Goal: Find specific page/section: Find specific page/section

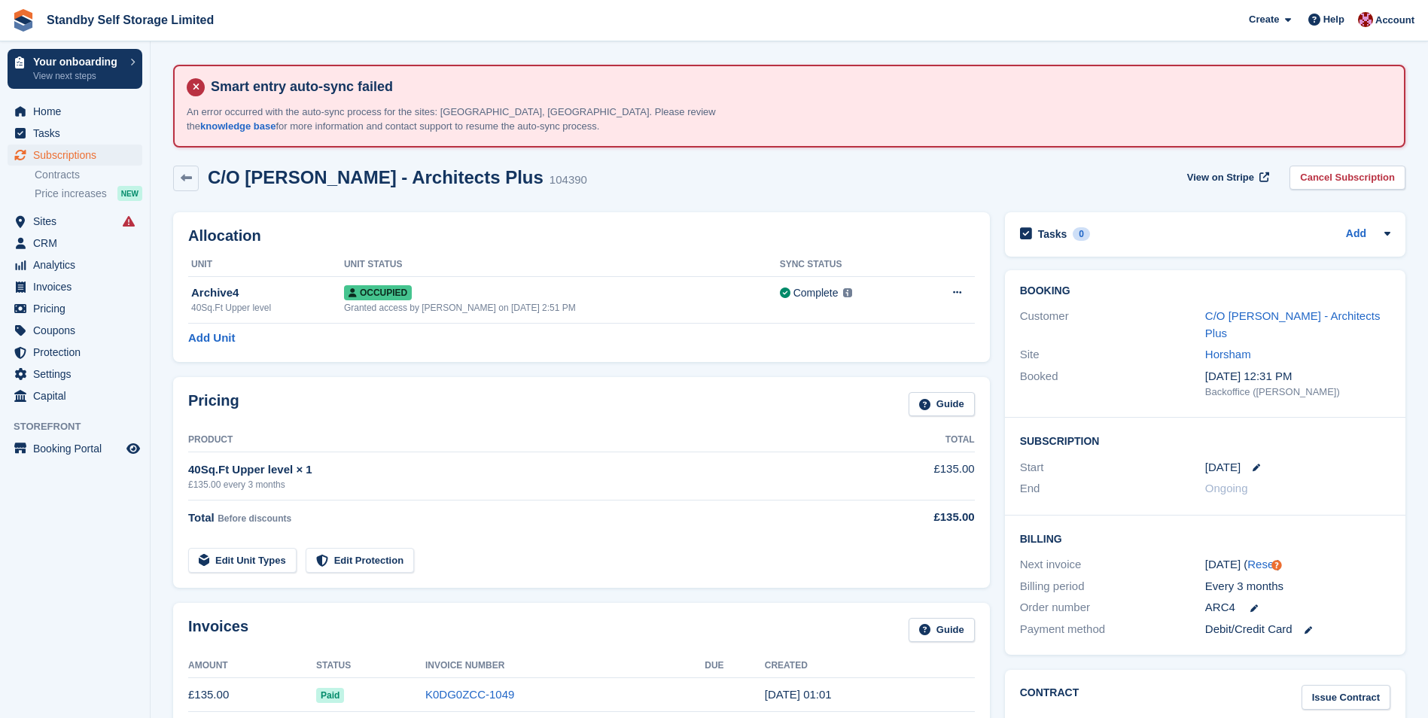
scroll to position [75, 0]
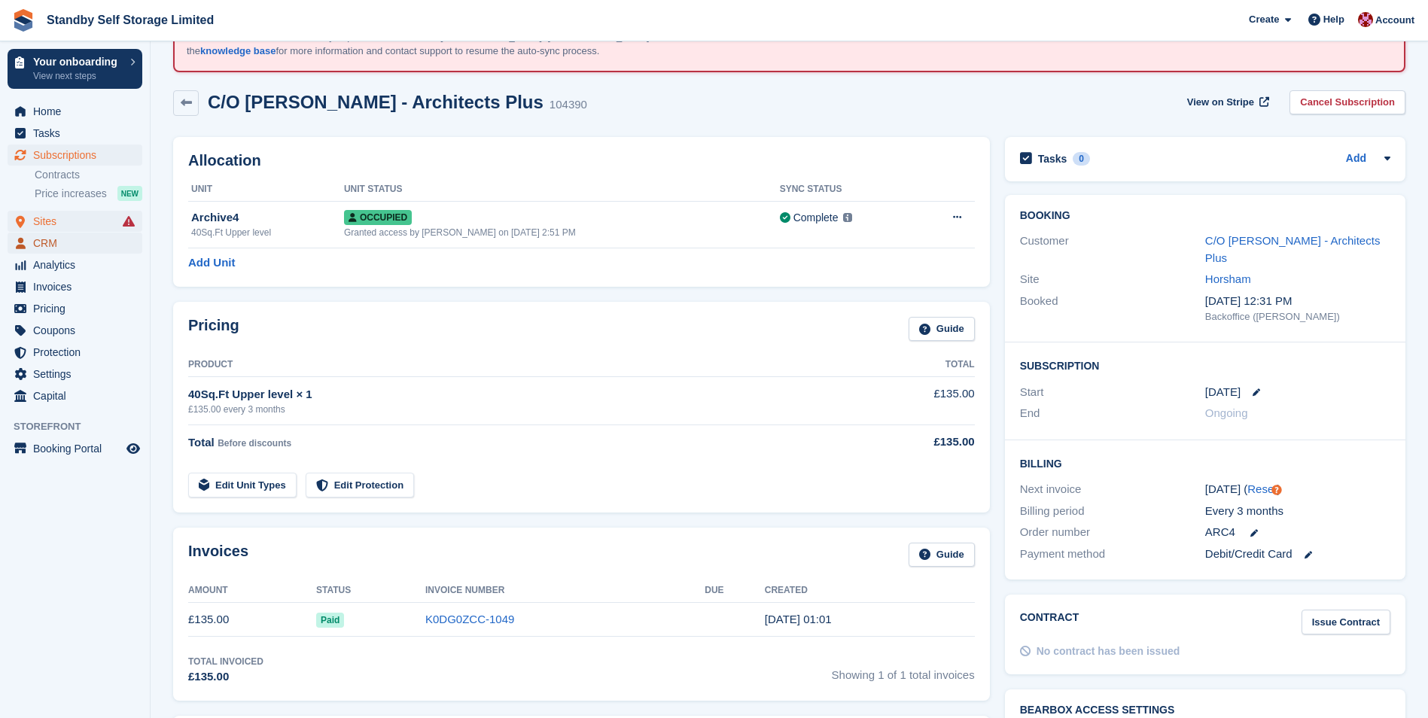
drag, startPoint x: 55, startPoint y: 233, endPoint x: 58, endPoint y: 221, distance: 13.2
click at [55, 233] on span "CRM" at bounding box center [78, 243] width 90 height 21
click at [58, 221] on span "Sites" at bounding box center [78, 221] width 90 height 21
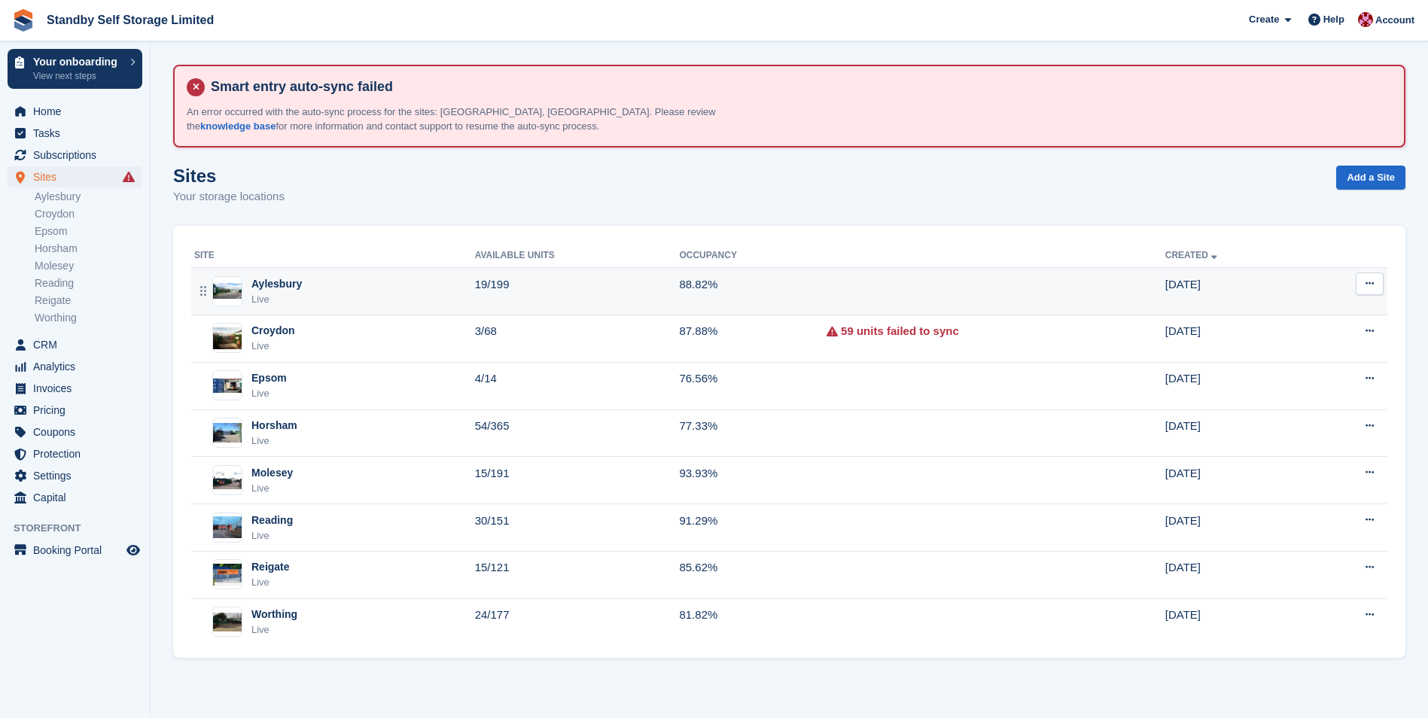
click at [312, 302] on div "Aylesbury Live" at bounding box center [334, 291] width 281 height 31
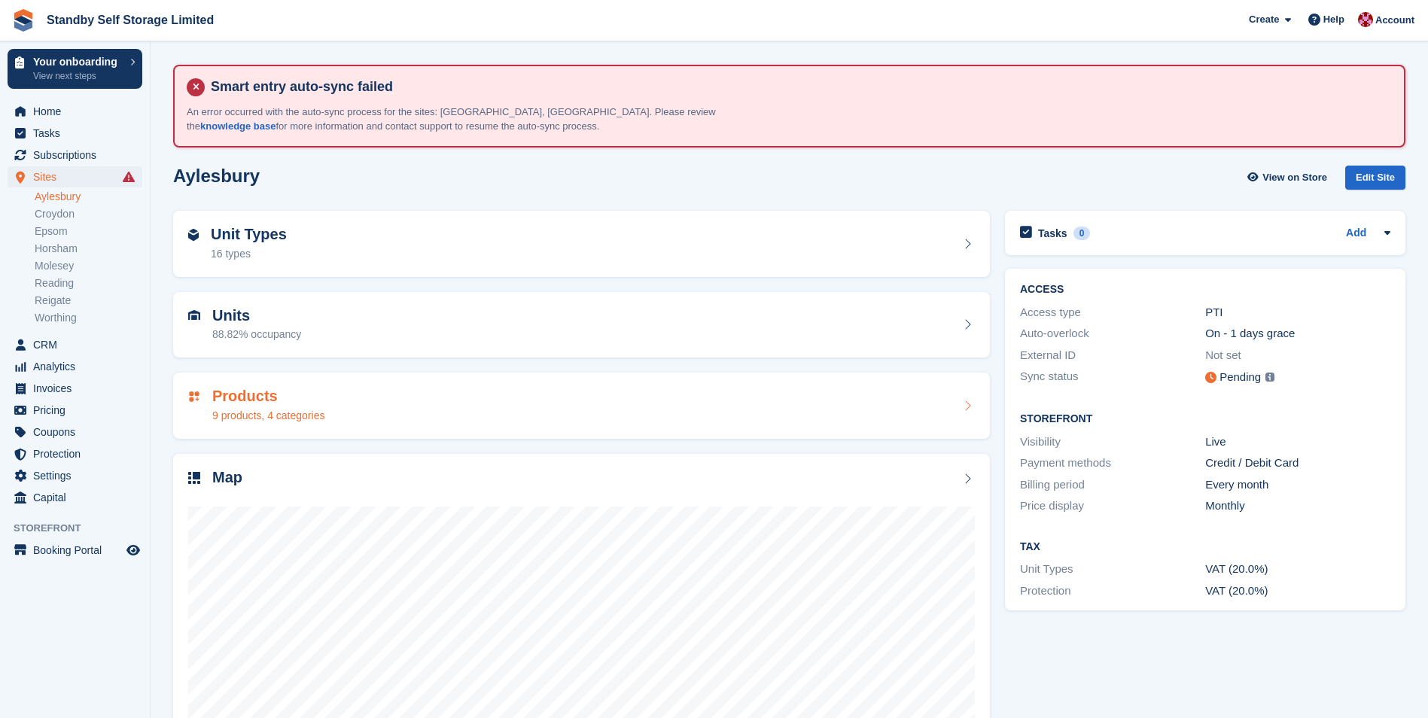
scroll to position [105, 0]
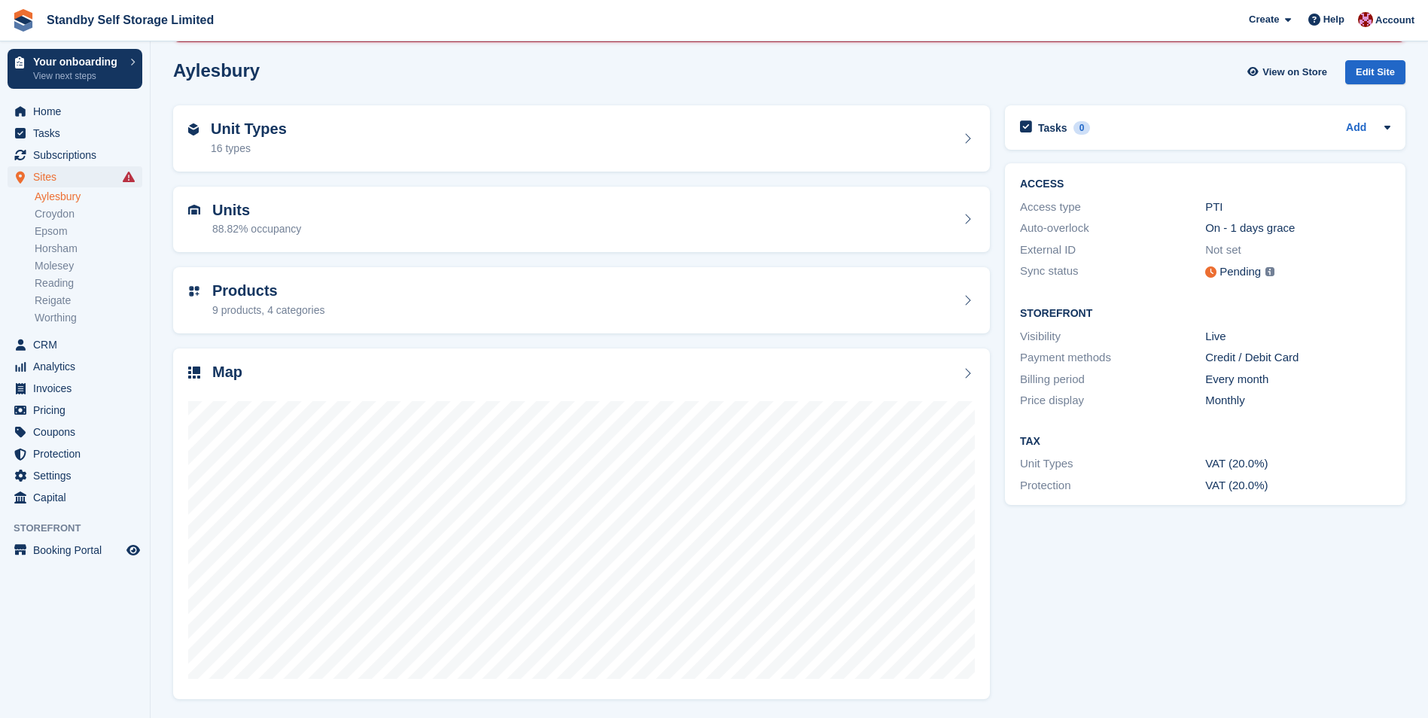
click at [70, 196] on link "Aylesbury" at bounding box center [89, 197] width 108 height 14
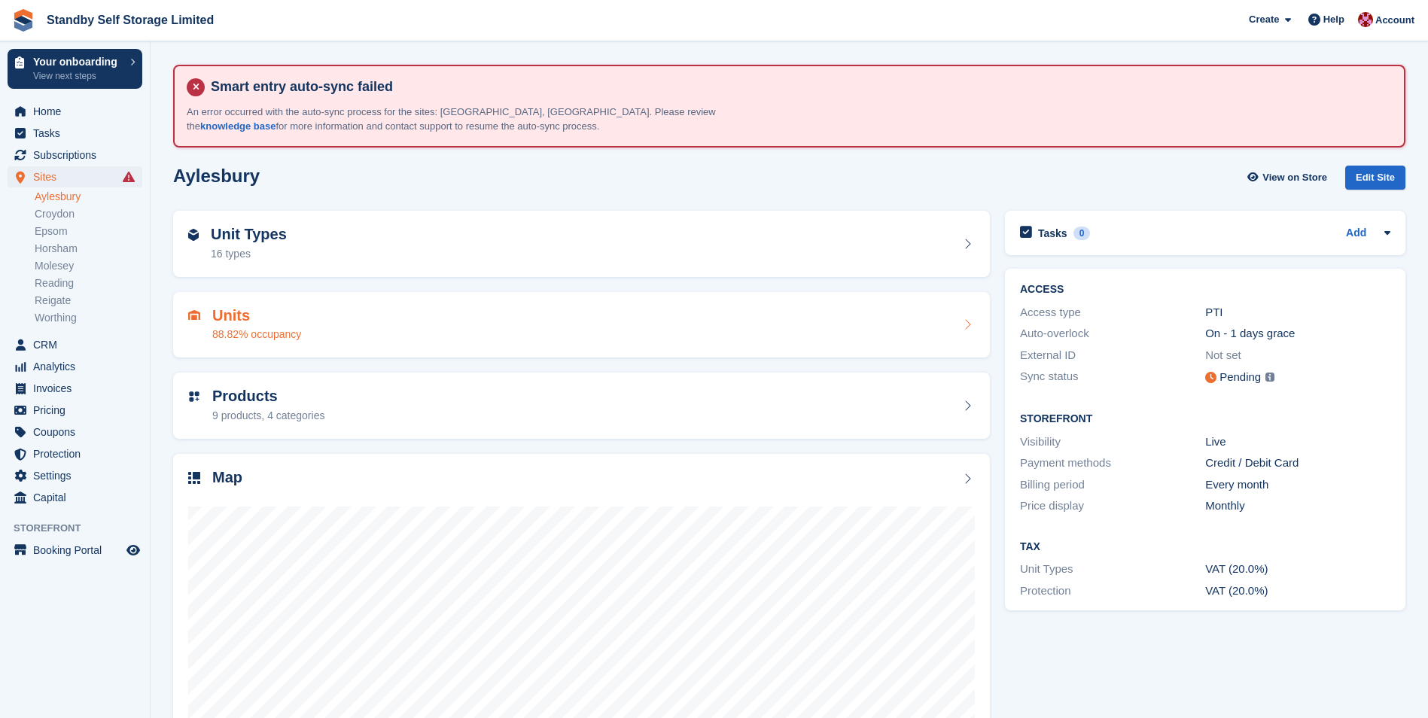
scroll to position [105, 0]
